Goal: Obtain resource: Obtain resource

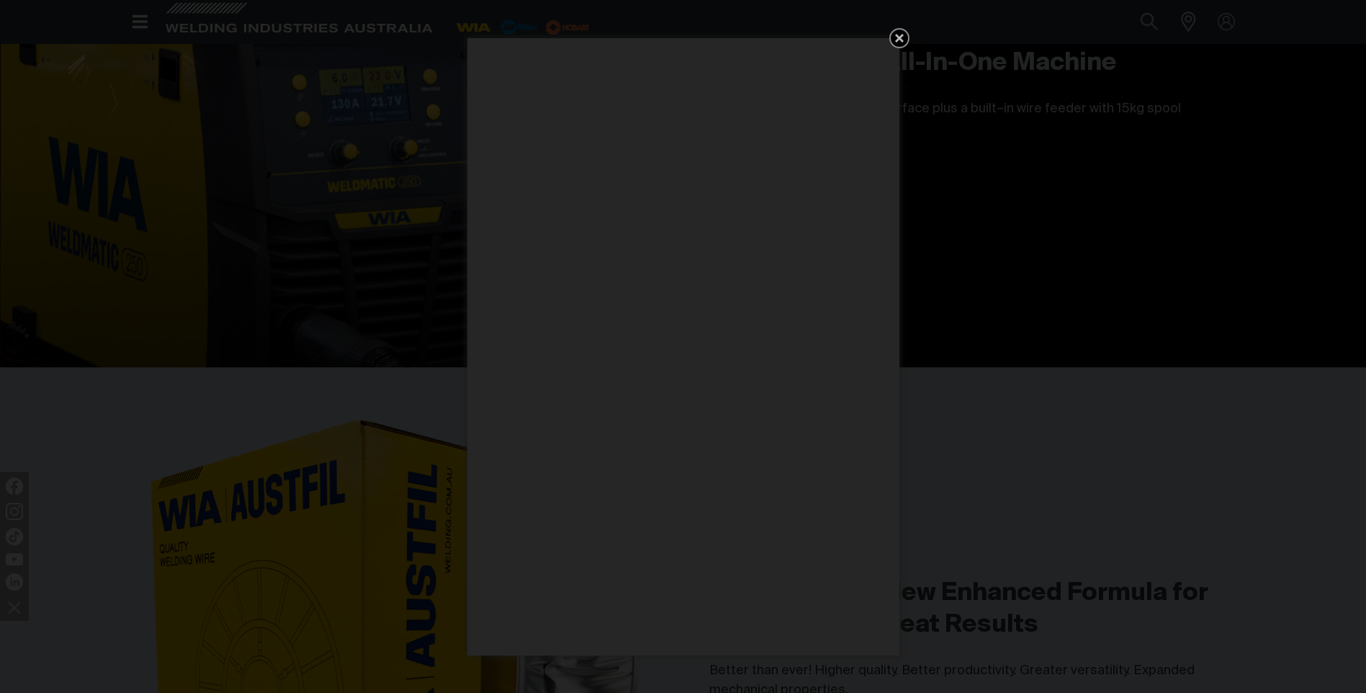
scroll to position [5042, 0]
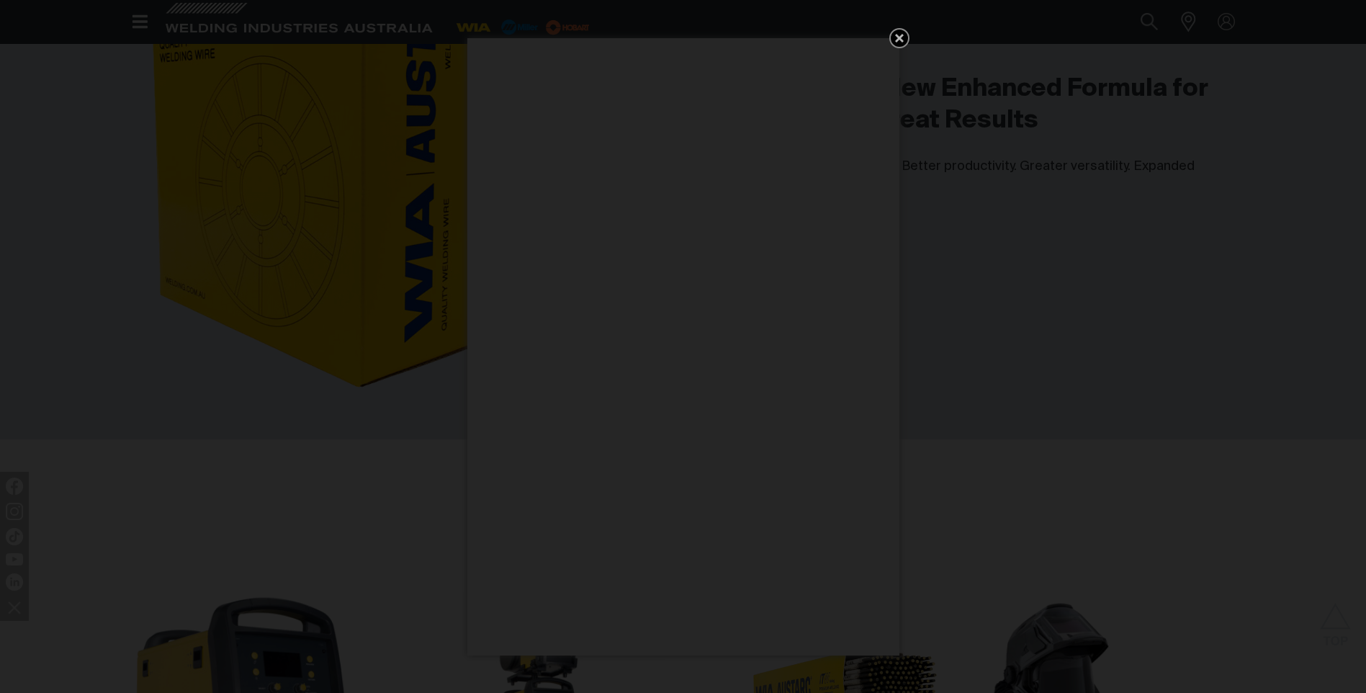
click at [900, 38] on icon "Get 5 WIA Welding Guides Free!" at bounding box center [899, 38] width 9 height 9
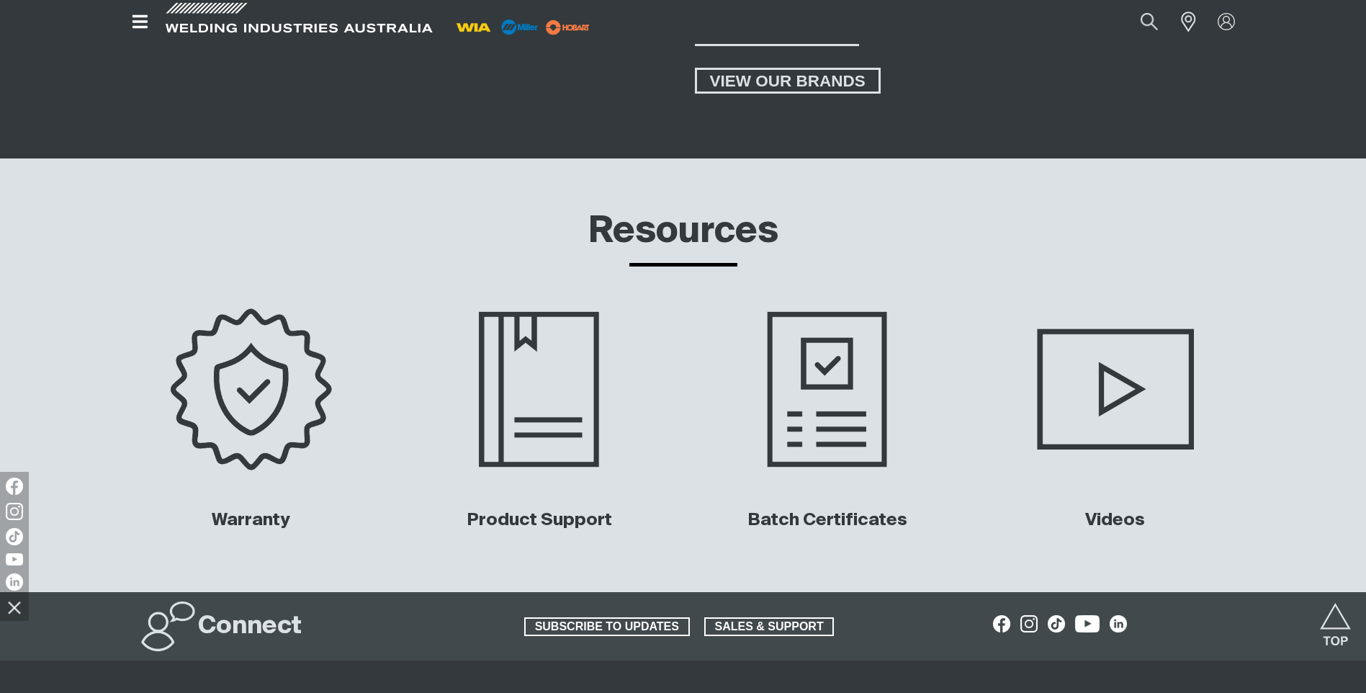
scroll to position [6554, 0]
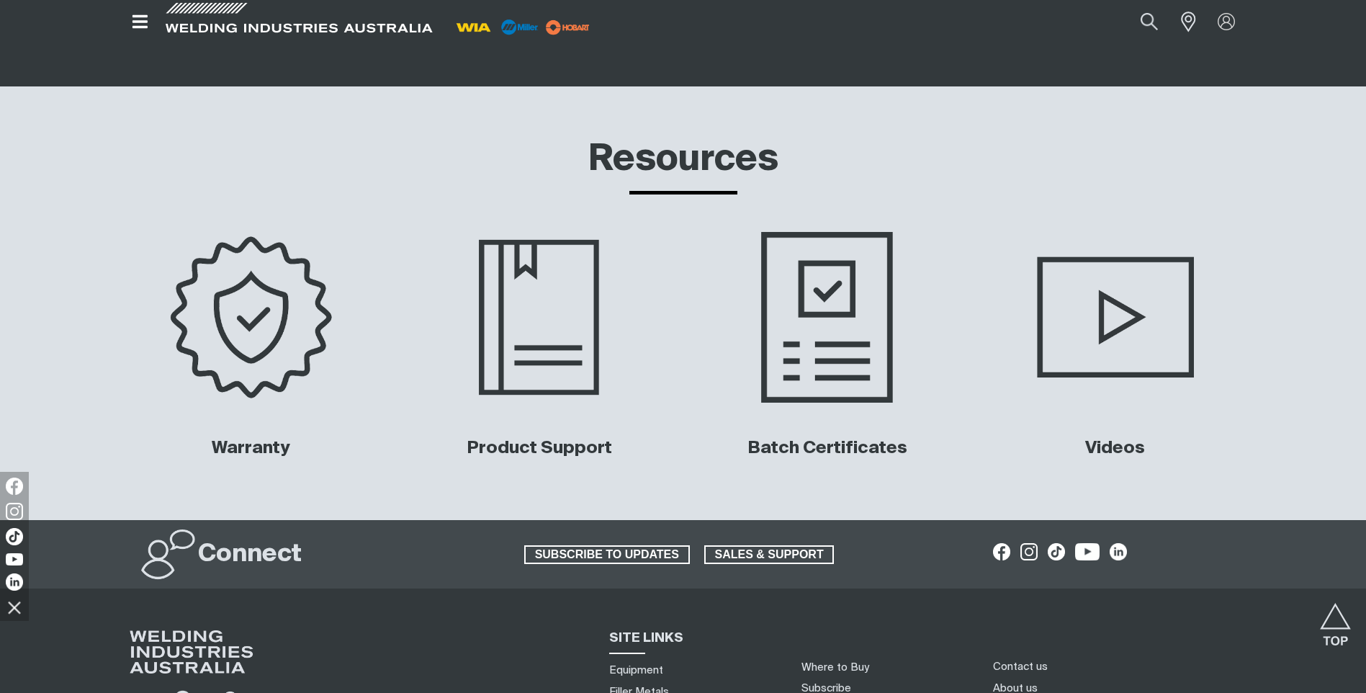
click at [843, 283] on img at bounding box center [827, 317] width 292 height 194
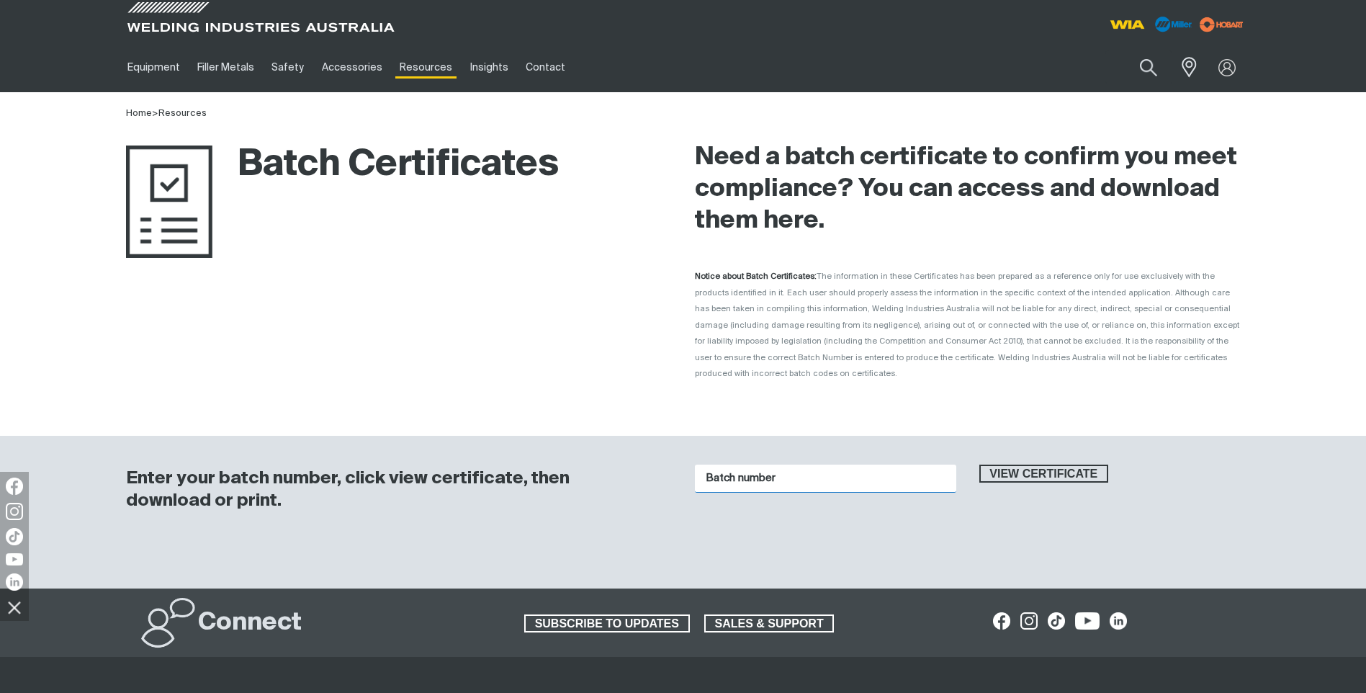
click at [753, 468] on input "Batch number" at bounding box center [825, 479] width 261 height 28
click at [980, 465] on button "View certificate" at bounding box center [1045, 474] width 130 height 19
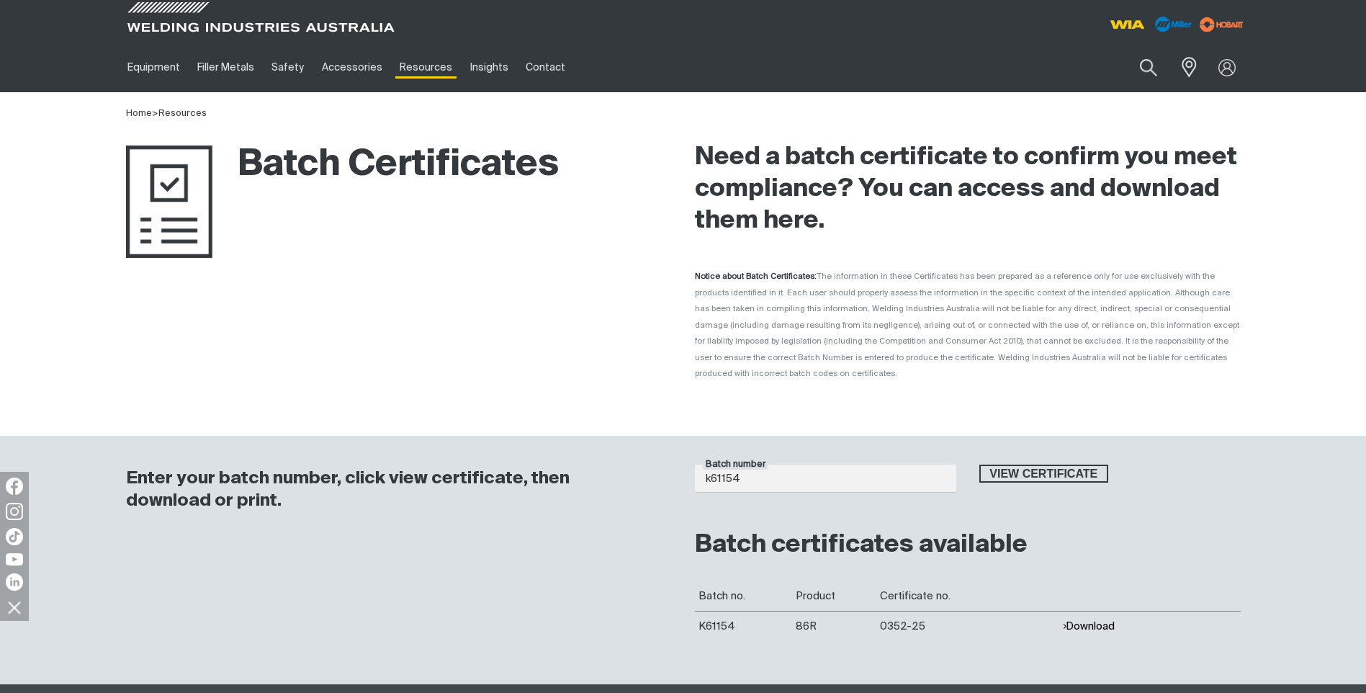
click at [1095, 620] on button "Download" at bounding box center [1088, 626] width 53 height 12
click at [786, 465] on input "k61154" at bounding box center [825, 479] width 261 height 28
click at [980, 465] on button "View certificate" at bounding box center [1045, 474] width 130 height 19
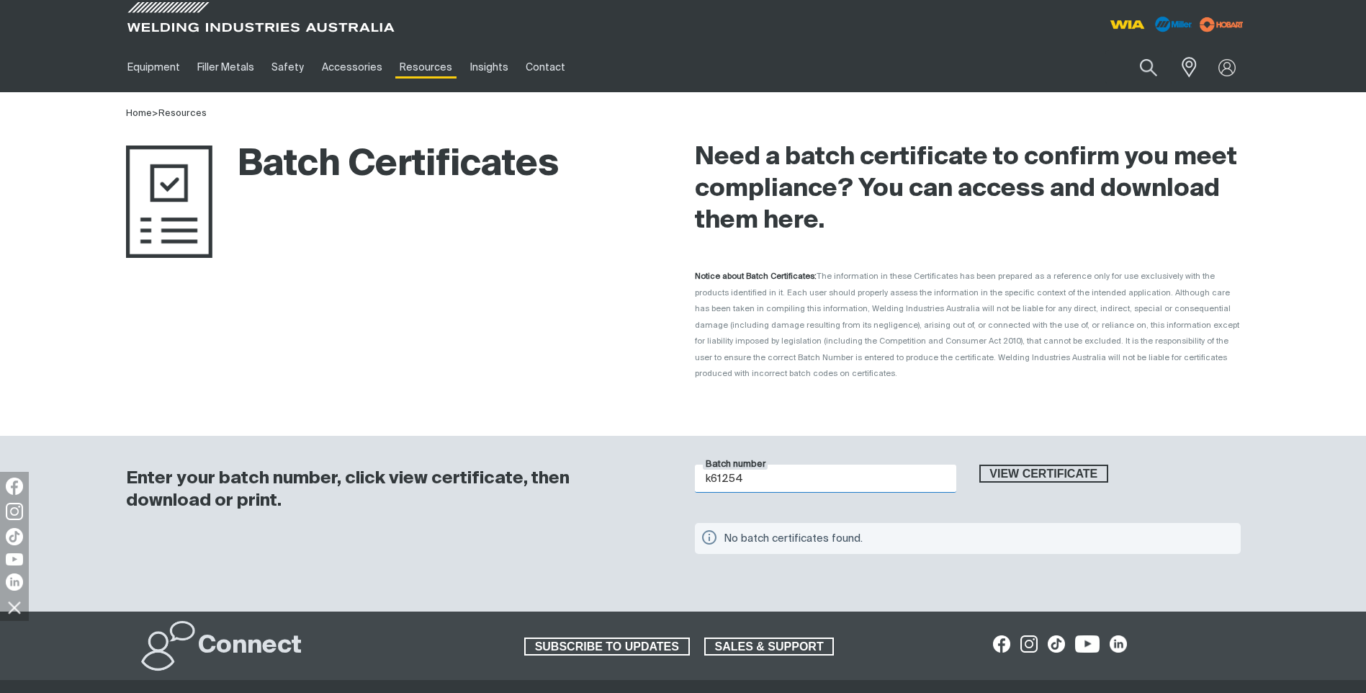
click at [753, 465] on input "k61254" at bounding box center [825, 479] width 261 height 28
click at [980, 465] on button "View certificate" at bounding box center [1045, 474] width 130 height 19
click at [749, 465] on input "k61233" at bounding box center [825, 479] width 261 height 28
drag, startPoint x: 758, startPoint y: 457, endPoint x: 633, endPoint y: 442, distance: 126.2
click at [634, 443] on div "Enter your batch number, click view certificate, then download or print. Batch …" at bounding box center [683, 524] width 1152 height 176
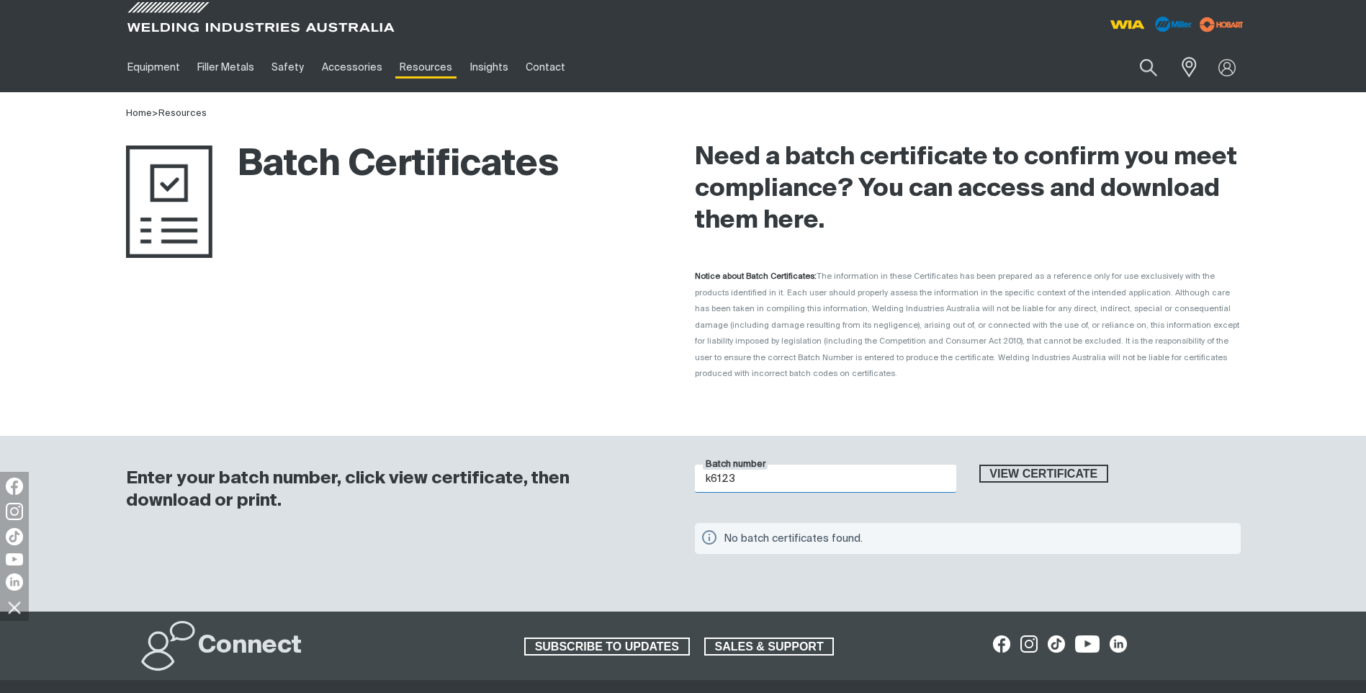
type input "k61233"
click at [980, 465] on button "View certificate" at bounding box center [1045, 474] width 130 height 19
click at [990, 465] on span "View certificate" at bounding box center [1044, 474] width 127 height 19
click at [748, 465] on input "k61233" at bounding box center [825, 479] width 261 height 28
